Goal: Transaction & Acquisition: Purchase product/service

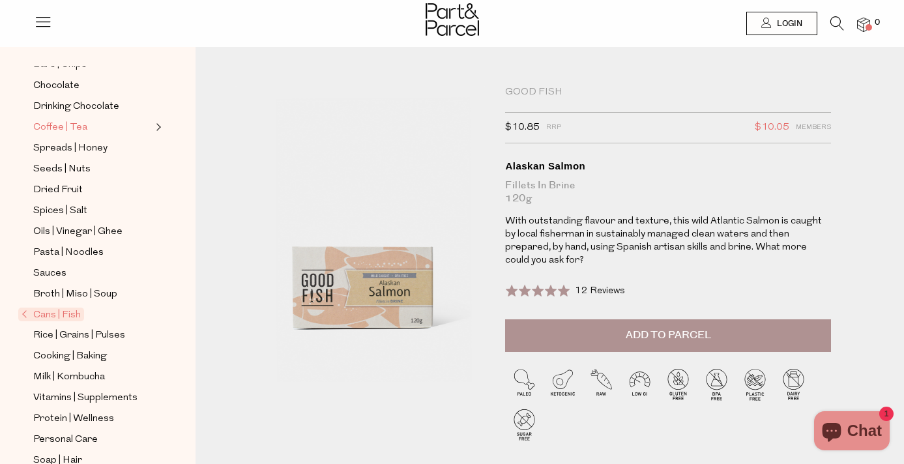
scroll to position [344, 0]
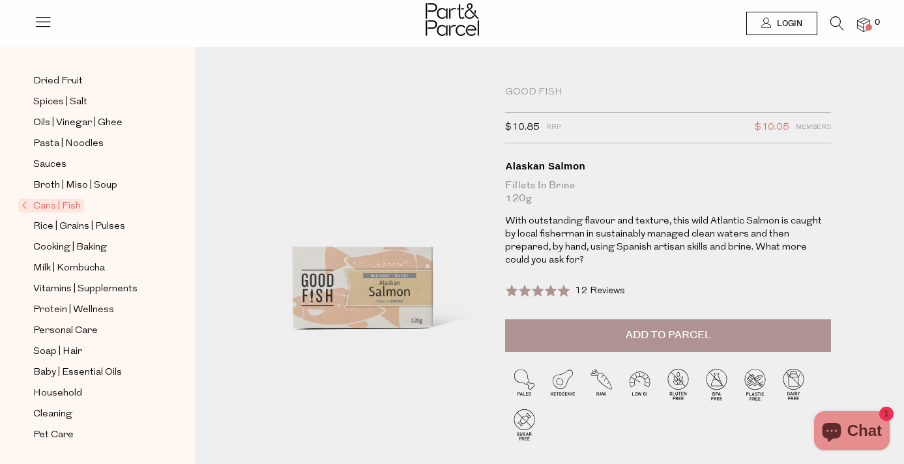
click at [544, 88] on div "Good Fish" at bounding box center [668, 92] width 326 height 13
click at [837, 22] on icon at bounding box center [837, 23] width 14 height 14
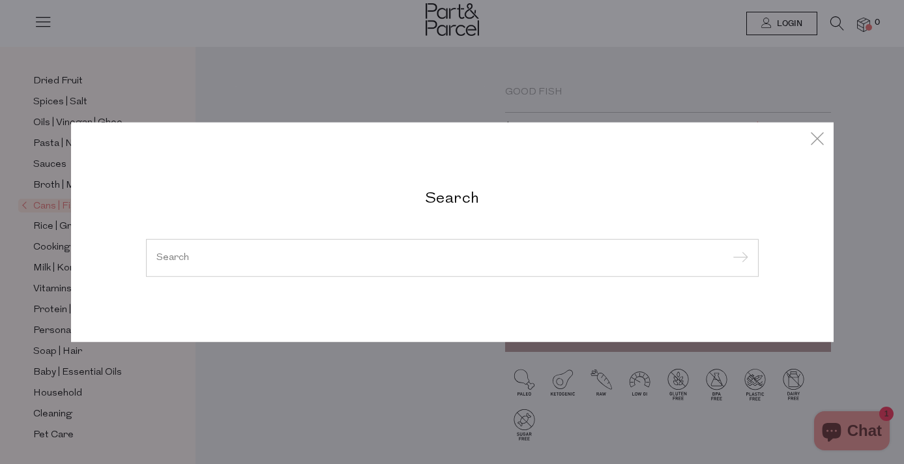
click at [540, 177] on div "Search" at bounding box center [452, 233] width 763 height 220
click at [484, 261] on input "search" at bounding box center [452, 258] width 592 height 10
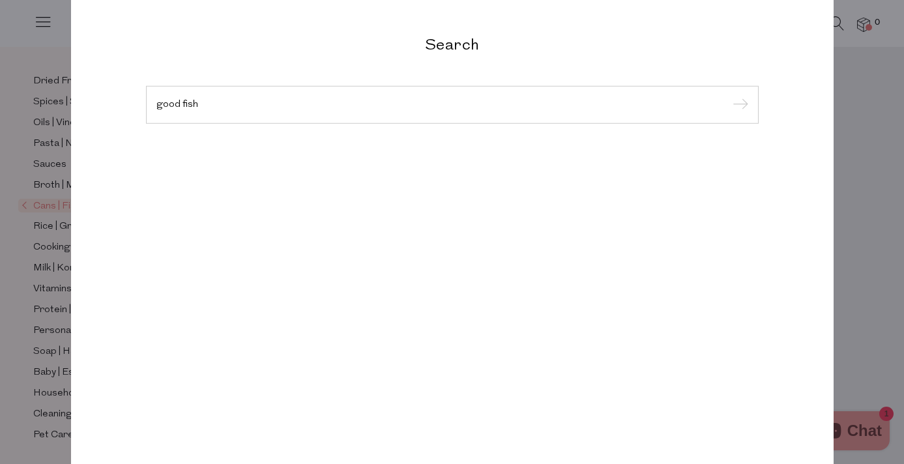
type input "good fish"
click at [729, 96] on input "submit" at bounding box center [739, 106] width 20 height 20
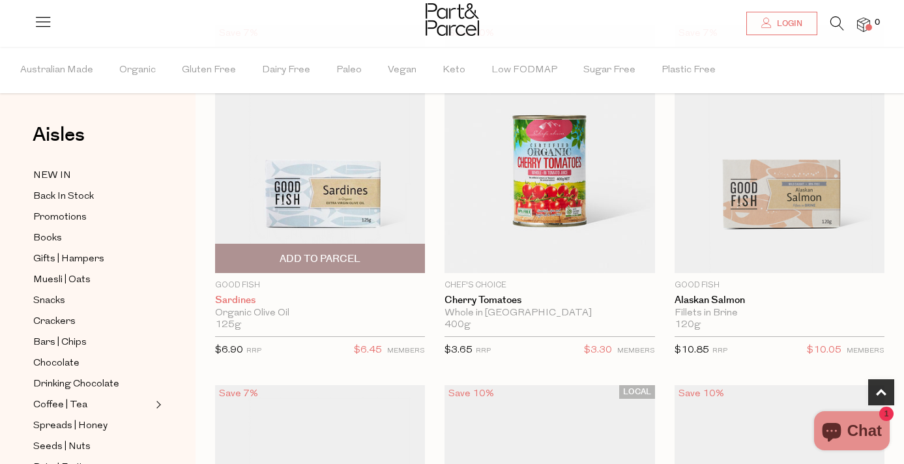
scroll to position [479, 0]
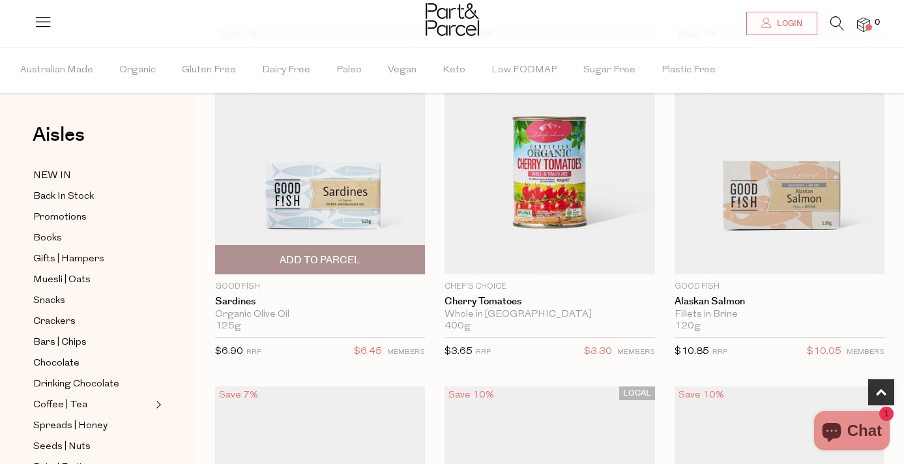
click at [396, 258] on span "Add To Parcel" at bounding box center [320, 260] width 202 height 28
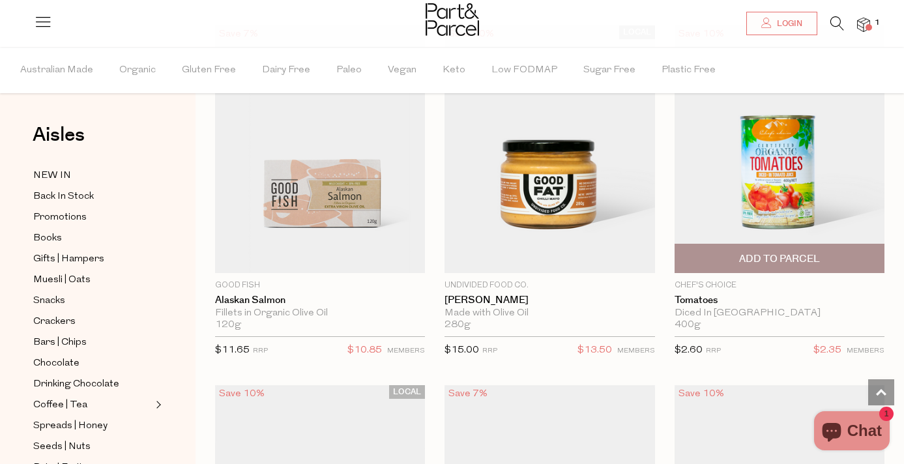
scroll to position [838, 0]
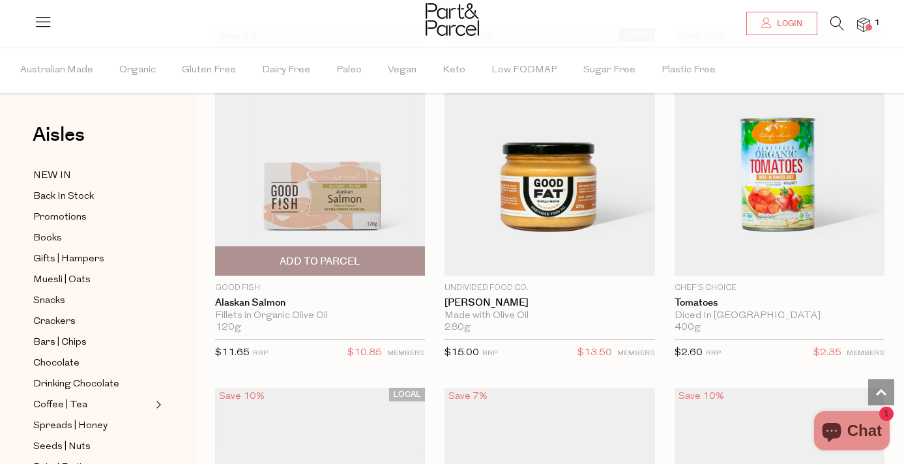
click at [325, 258] on span "Add To Parcel" at bounding box center [320, 262] width 81 height 14
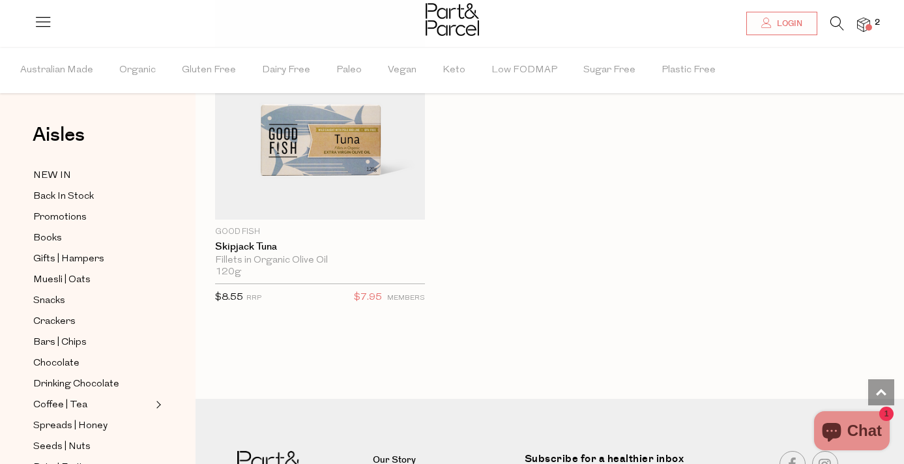
scroll to position [2496, 0]
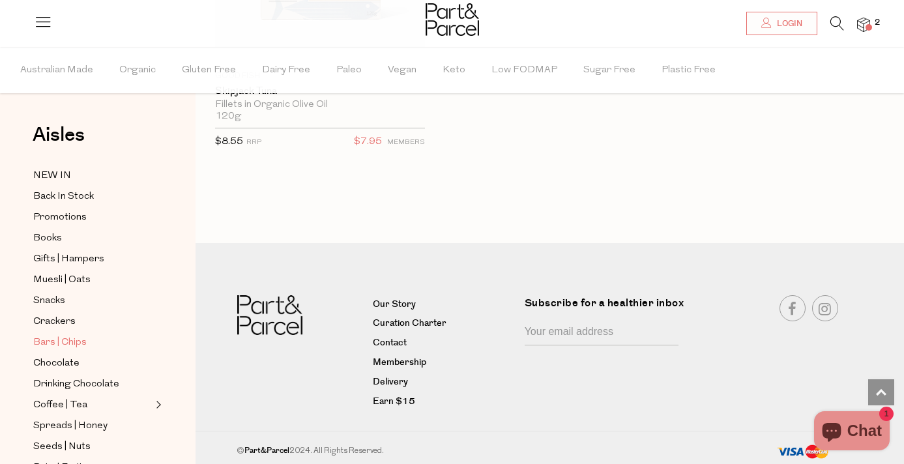
click at [74, 342] on span "Bars | Chips" at bounding box center [59, 343] width 53 height 16
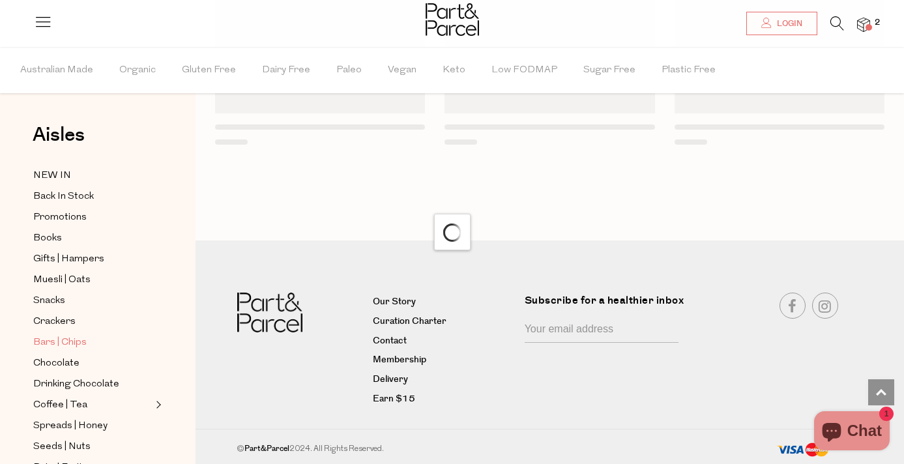
scroll to position [1742, 0]
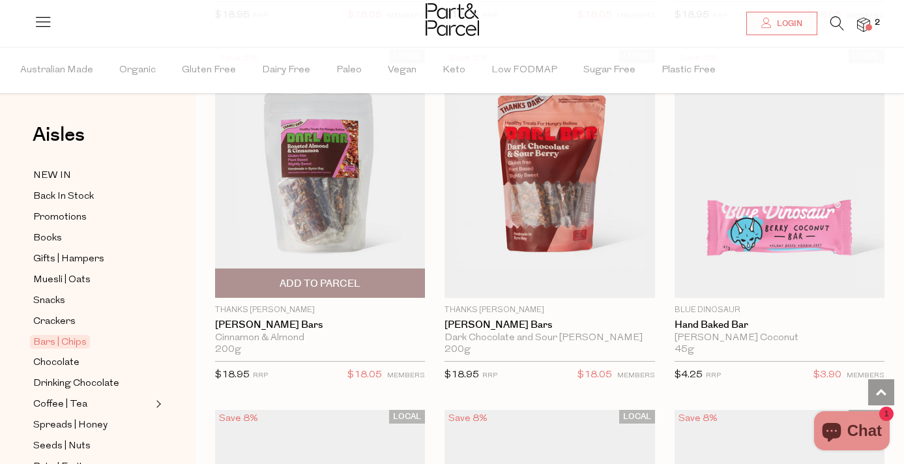
scroll to position [3347, 0]
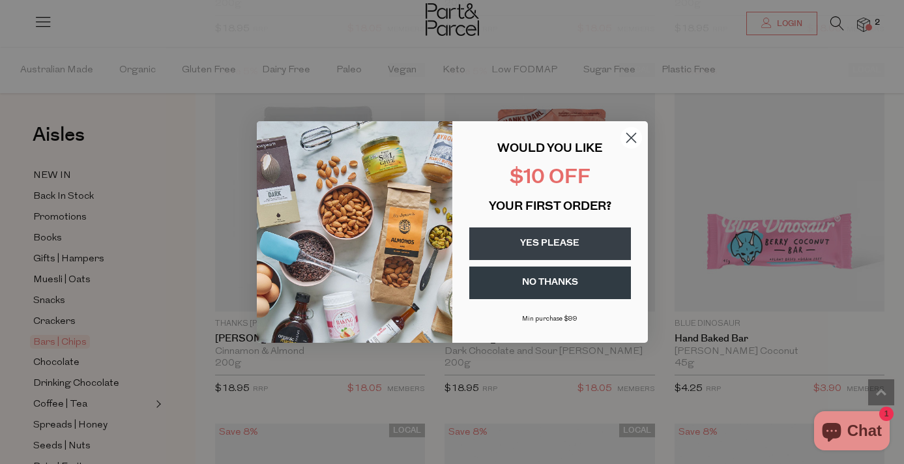
click at [632, 130] on circle "Close dialog" at bounding box center [631, 138] width 22 height 22
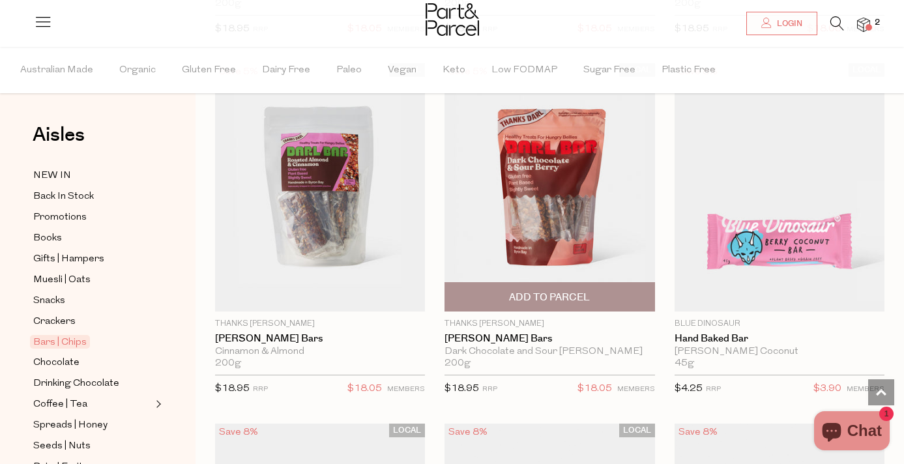
click at [603, 233] on img at bounding box center [550, 187] width 210 height 248
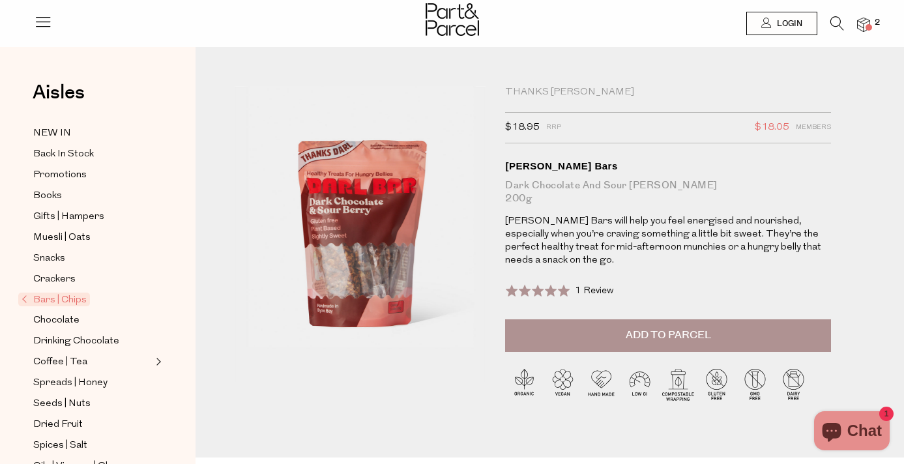
click at [456, 8] on img at bounding box center [452, 19] width 53 height 33
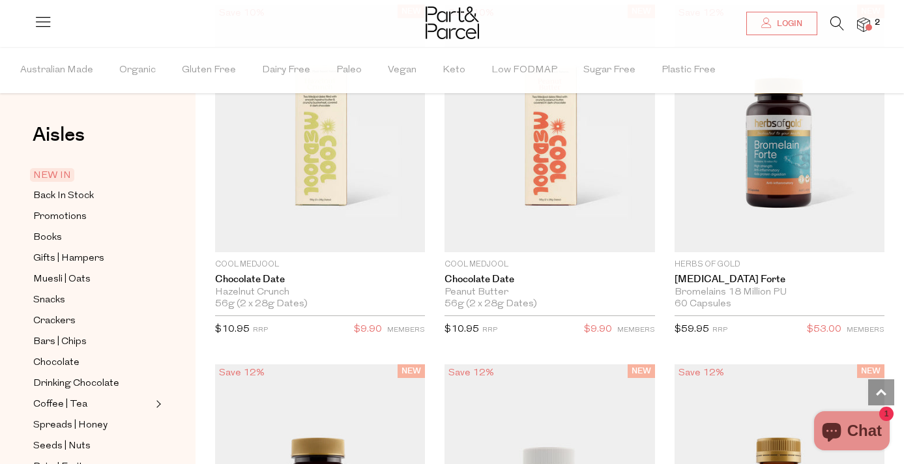
scroll to position [1843, 0]
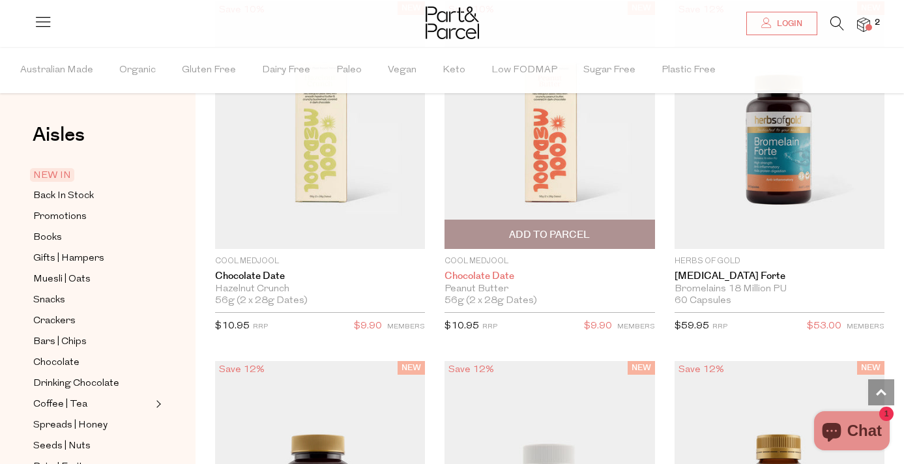
click at [450, 278] on link "Chocolate Date" at bounding box center [550, 277] width 210 height 12
